Goal: Navigation & Orientation: Go to known website

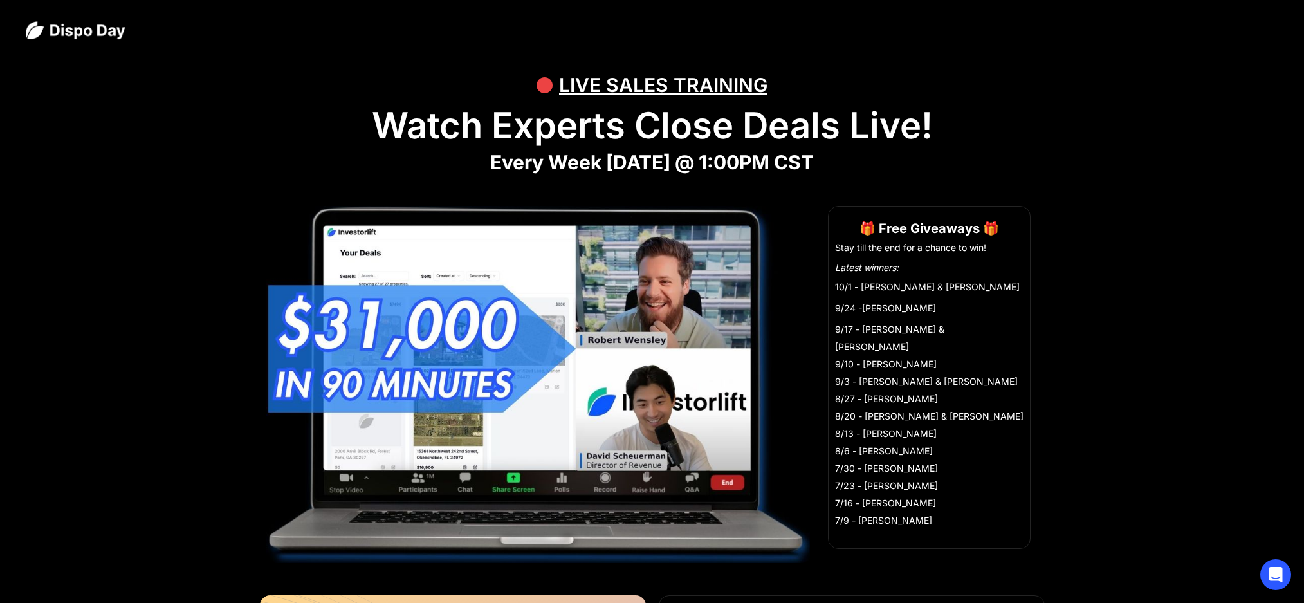
click at [515, 95] on div "LIVE SALES TRAINING" at bounding box center [652, 85] width 1253 height 39
click at [1192, 57] on div at bounding box center [652, 30] width 1304 height 60
click at [1257, 35] on div at bounding box center [652, 30] width 1304 height 60
